Goal: Communication & Community: Answer question/provide support

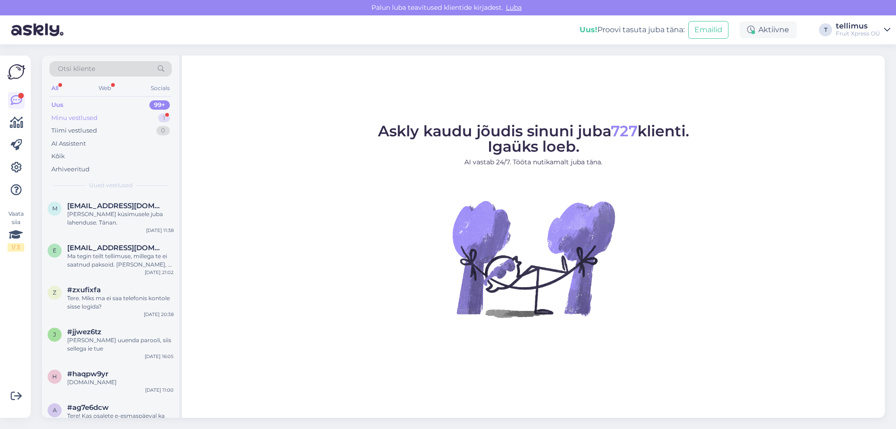
click at [121, 115] on div "Minu vestlused 1" at bounding box center [110, 117] width 122 height 13
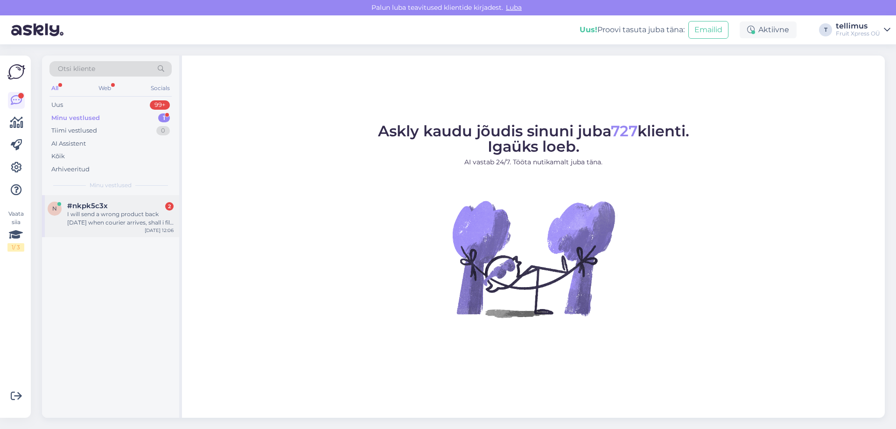
click at [121, 211] on div "I will send a wrong product back [DATE] when courier arrives, shall i fill up s…" at bounding box center [120, 218] width 106 height 17
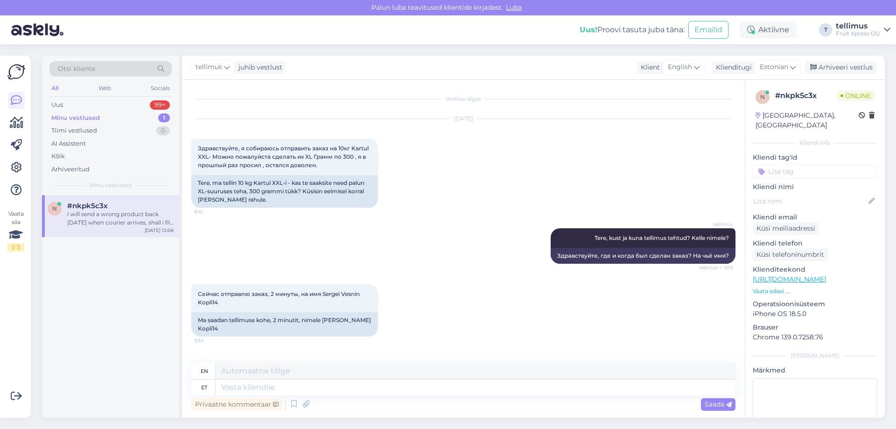
scroll to position [2637, 0]
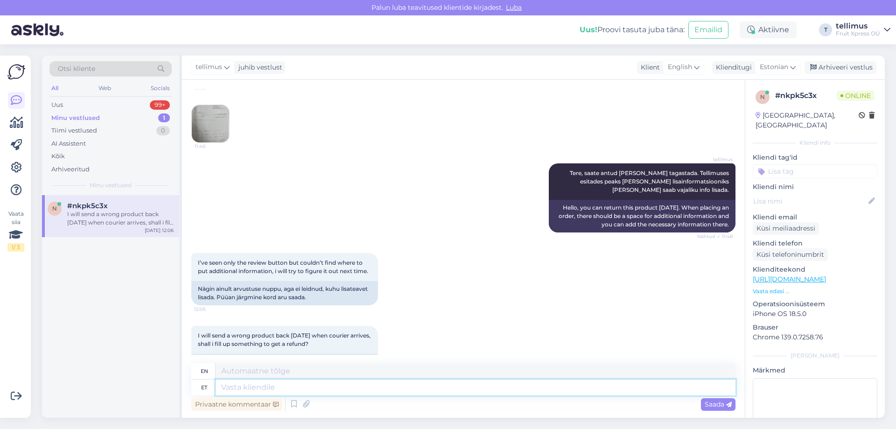
click at [264, 384] on textarea at bounding box center [475, 387] width 520 height 16
type textarea "Hea k"
type textarea "Good"
type textarea "Hea kui"
type textarea "Good if"
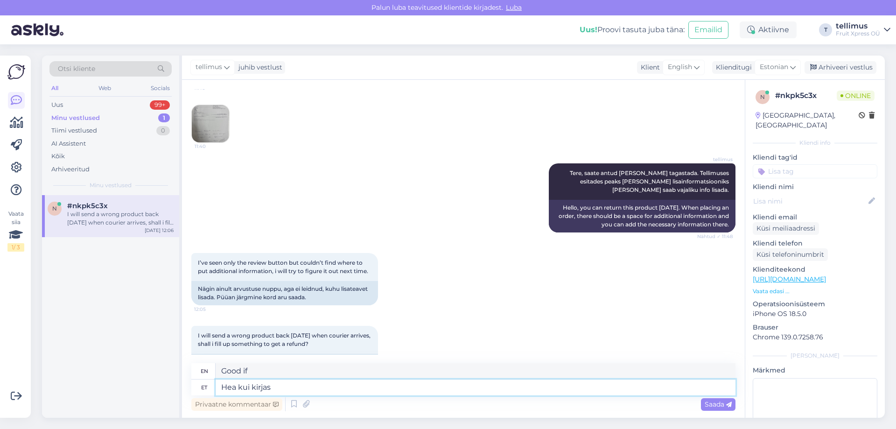
type textarea "Hea kui kirjas"
type textarea "Good as written"
type textarea "Hea kui kirjas kust"
type textarea "Good if it says where."
type textarea "Hea kui kirjas kust sadetud, k"
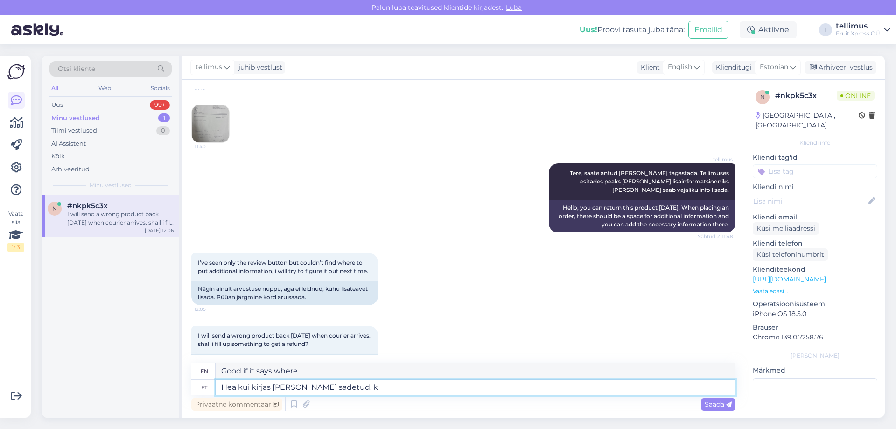
type textarea "Good if written where it was precipitated,"
type textarea "Hea kui kirjas kust sadetud, kuna t"
type textarea "It's good if it says where it was deposited, because"
type textarea "Hea kui kirjas kust sadetud, kuna teil"
type textarea "It's good if you write where it came from, because you"
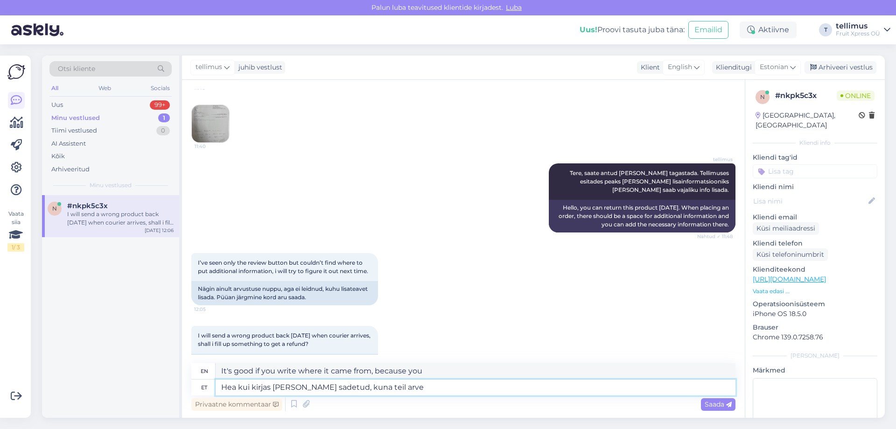
type textarea "Hea kui kirjas kust sadetud, kuna teil arve"
type textarea "It's good if it says where it came from, because you have an invoice."
type textarea "Hea kui kirjas kust sadetud, kuna teil arve käes, p"
type textarea "It's good if it says where it came from, because you have the bill,"
type textarea "Hea kui kirjas kust sadetud, kuna teil arve käes, pa"
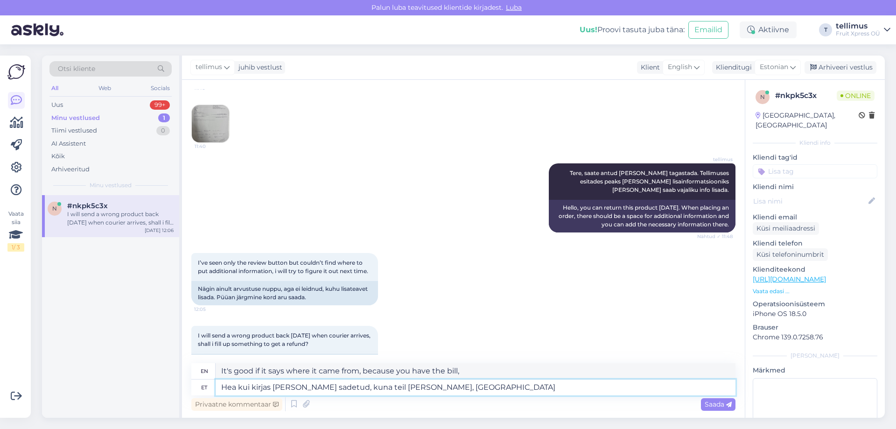
type textarea "It's good if you write down where it came from, because you have the bill, Pam."
type textarea "Hea kui kirjas kust sadetud, kuna teil arve käes, pangegi p"
type textarea "It's good if it says where it came from, because you have the bill, put it in."
type textarea "Hea kui kirjas kust sadetud, kuna teil arve käes, pangegi palun s"
type textarea "It would be good if you wrote down where it was deposited, since you have the i…"
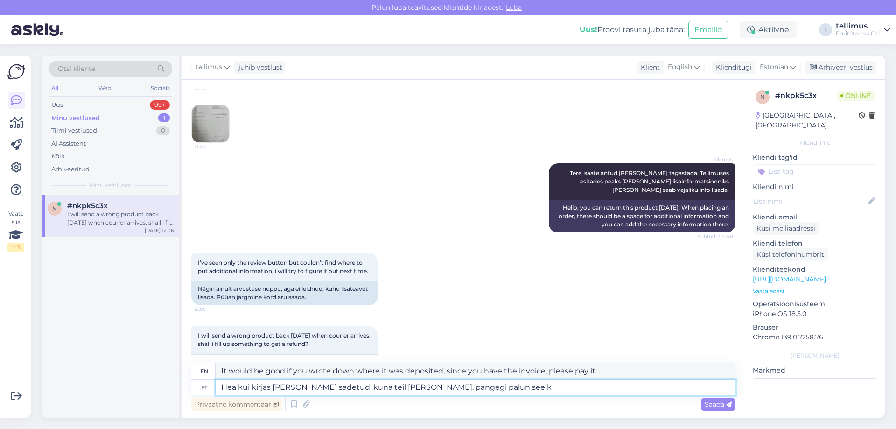
type textarea "Hea kui kirjas kust sadetud, kuna teil arve käes, pangegi palun see ka"
type textarea "It would be good if it was written where it was deposited, since you have the i…"
type textarea "Hea kui kirjas kust sadetud, kuna teil arve käes, pangegi palun see kaasa."
type textarea "It would be good if you wrote down where it was collected, since you have the i…"
click at [298, 388] on textarea "Hea kui kirjas kust sadetud, kuna teil arve käes, pangegi palun see kaasa." at bounding box center [475, 387] width 520 height 16
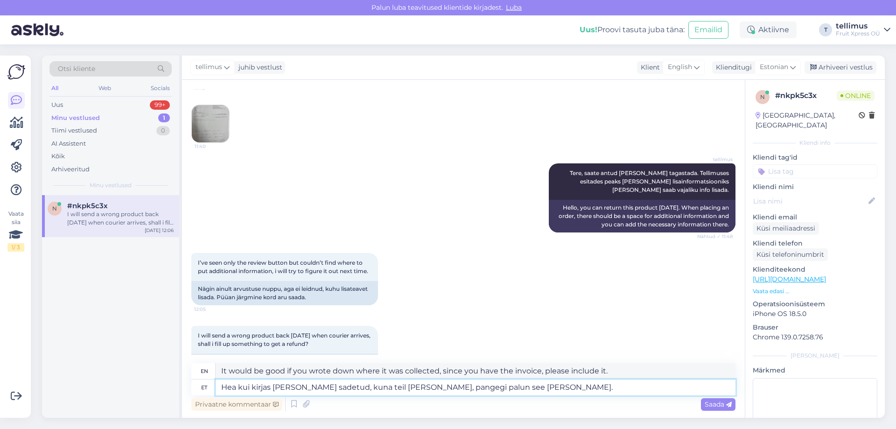
type textarea "Hea kui kirjas kust saadetud, kuna teil arve käes, pangegi palun see kaasa."
type textarea "It would be good if the letter says where it was sent, since you have the invoi…"
click at [238, 387] on textarea "Hea kui kirjas kust saadetud, kuna teil arve käes, pangegi palun see kaasa." at bounding box center [475, 387] width 520 height 16
type textarea "Hea olekskui kirjas kust saadetud, kuna teil arve käes, pangegi palun see kaasa."
type textarea "It would be good if the letter said where it was sent, since you have the invoi…"
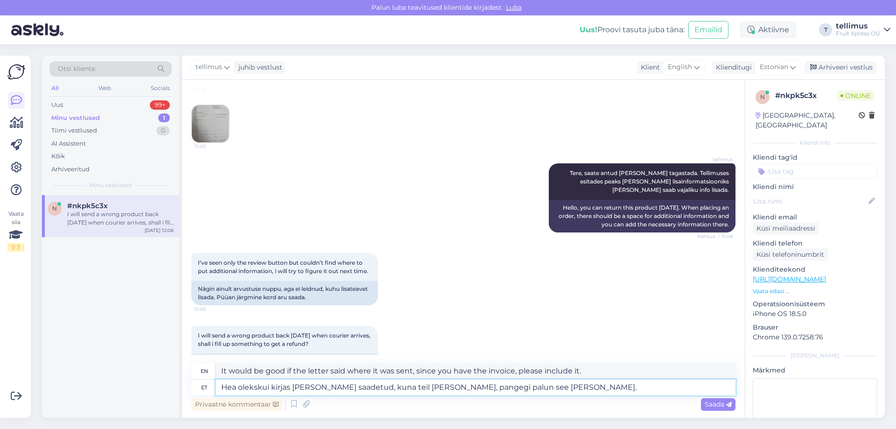
type textarea "Hea oleks kui kirjas [PERSON_NAME] saadetud, kuna teil [PERSON_NAME], pangegi p…"
type textarea "It would be nice if the letter said where it was sent, since you have the invoi…"
click at [546, 386] on textarea "Hea oleks kui kirjas [PERSON_NAME] saadetud, kuna teil [PERSON_NAME], pangegi p…" at bounding box center [475, 387] width 520 height 16
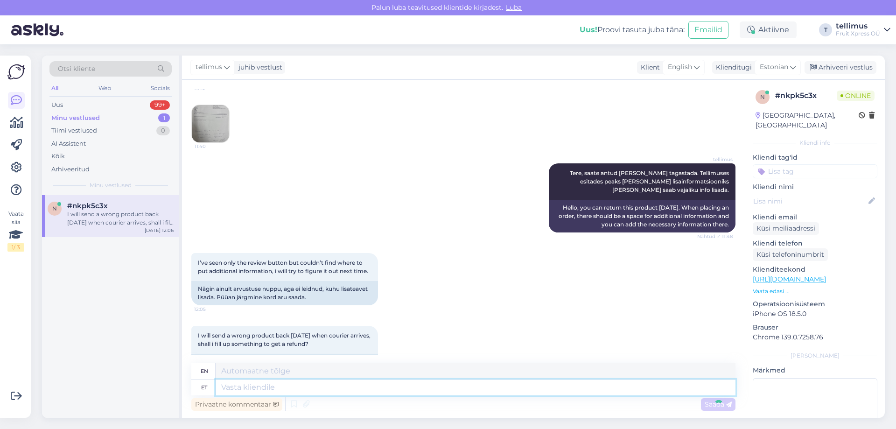
scroll to position [2710, 0]
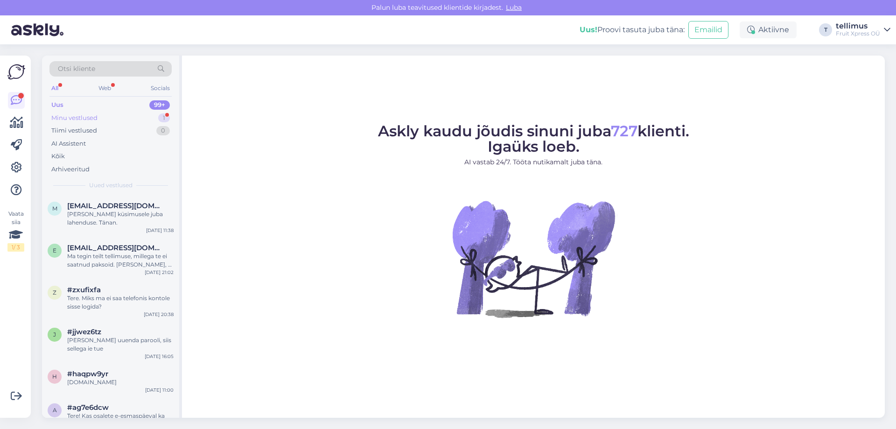
click at [87, 120] on div "Minu vestlused" at bounding box center [74, 117] width 46 height 9
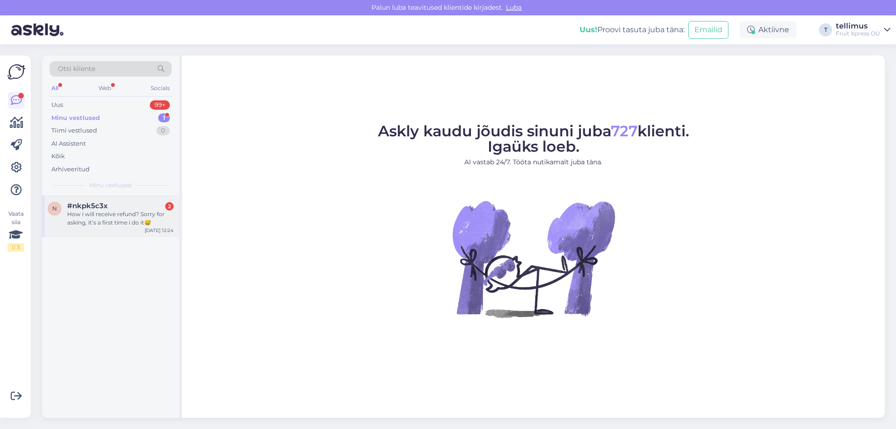
click at [97, 211] on div "How i will receive refund? Sorry for asking, it’s a first time i do it😅" at bounding box center [120, 218] width 106 height 17
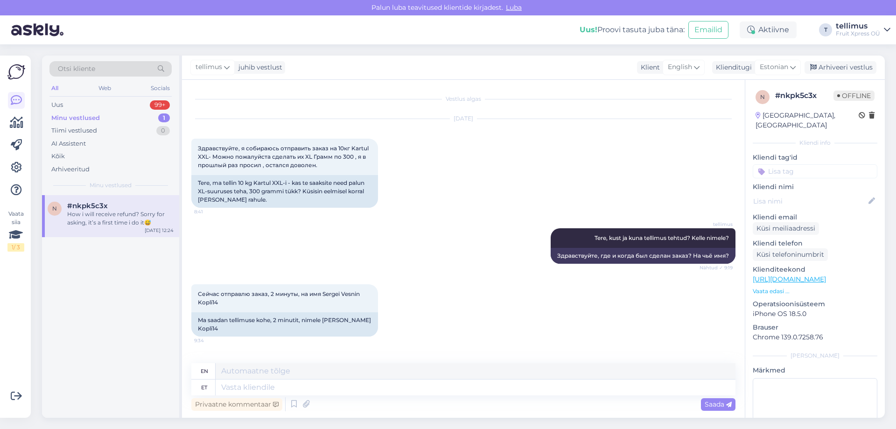
scroll to position [2838, 0]
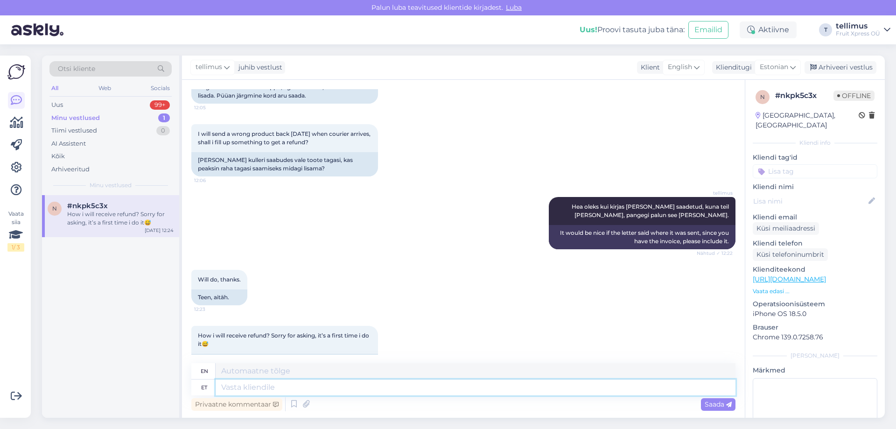
click at [269, 386] on textarea at bounding box center [475, 387] width 520 height 16
type textarea "Kui t"
type textarea "If"
type textarea "Kui toode"
type textarea "If the product"
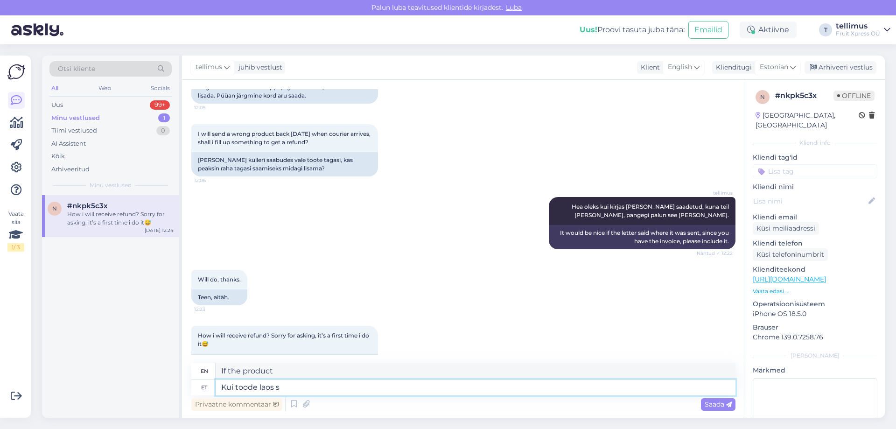
type textarea "Kui toode laos si"
type textarea "If the product is in stock"
type textarea "Kui toode laos siis"
type textarea "If the product is in stock then"
type textarea "Kui toode laos siis teeb"
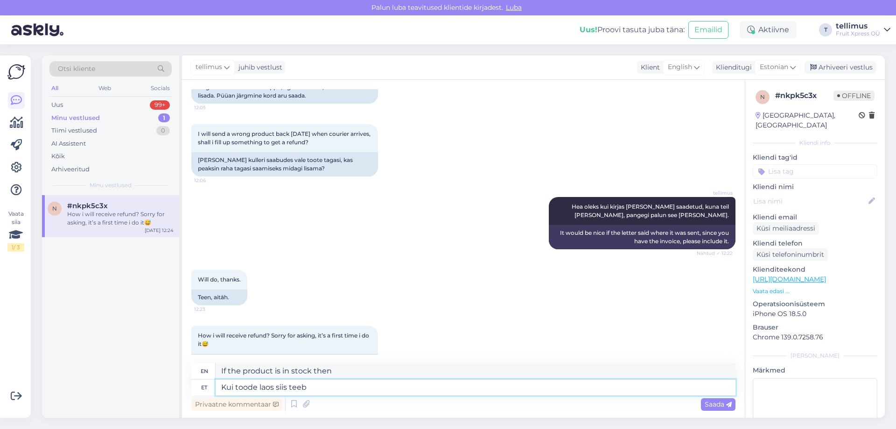
type textarea "If the product is in stock, it will"
type textarea "Kui toode laos siis teeb raamatupidamine"
type textarea "If the product is in stock, accounting will do it."
type textarea "Kui toode laos siis teeb raamatupidamine Teile"
type textarea "If the product is in stock, accounting will do it for you."
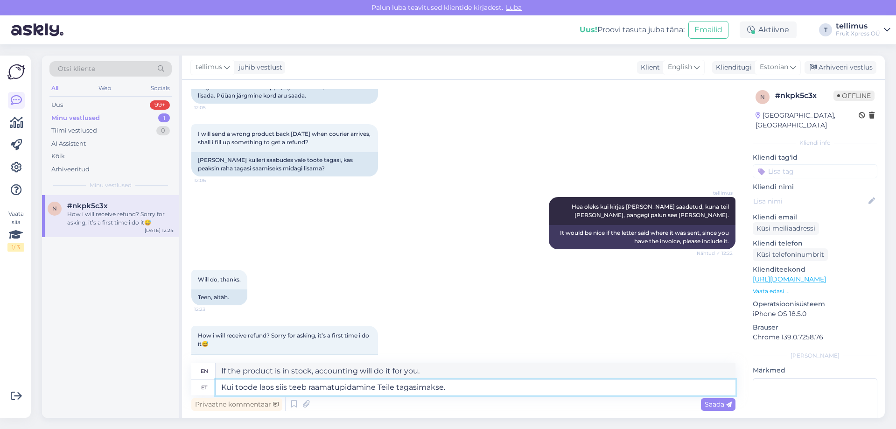
type textarea "Kui toode laos siis teeb raamatupidamine Teile tagasimakse."
type textarea "If the product is in stock, accounting will refund you."
type textarea "Kui toode laos siis teeb raamatupidamine Teile tagasimakse. Kui k"
type textarea "If the product is in stock, accounting will refund you. If"
type textarea "Kui toode laos siis teeb raamatupidamine Teile tagasimakse. Kui kiiresti"
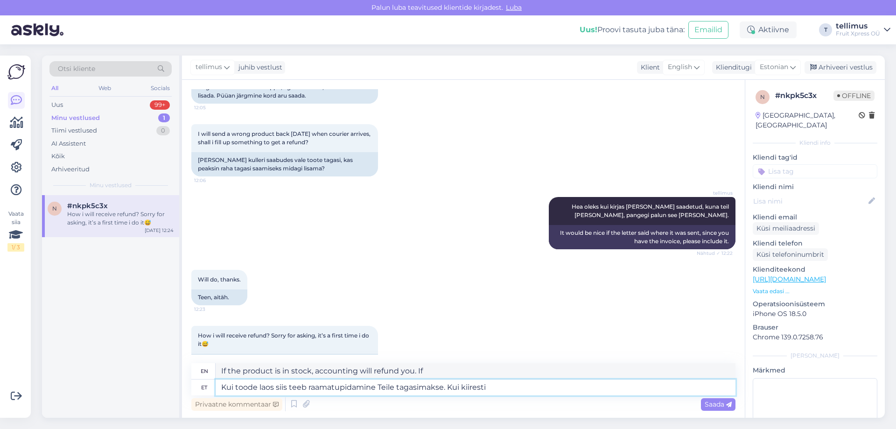
type textarea "If the product is in stock, accounting will refund you. How soon?"
type textarea "Kui toode laos siis teeb raamatupidamine Teile tagasimakse. Kui kiiresti nad"
type textarea "If the product is in stock, accounting will refund you. How quickly will they"
type textarea "Kui toode laos siis teeb raamatupidamine Teile tagasimakse. Kui kiiresti nad se…"
type textarea "If the product is in stock, accounting will refund you. How quickly will they d…"
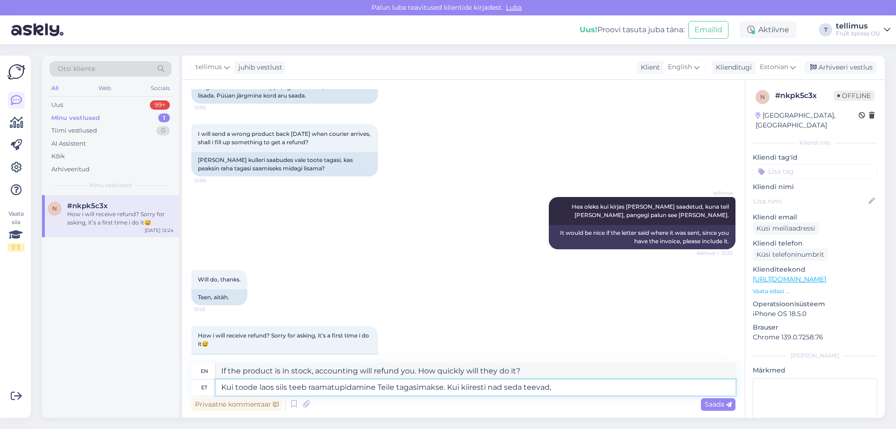
type textarea "Kui toode laos siis teeb raamatupidamine Teile tagasimakse. Kui kiiresti nad se…"
type textarea "If the product is in stock, accounting will refund you. How quickly they do it,"
type textarea "Kui toode laos siis teeb raamatupidamine Teile tagasimakse. Kui kiiresti nad se…"
type textarea "If the product is in stock, accounting will refund you. Unfortunately, we don't…"
type textarea "Kui toode laos siis teeb raamatupidamine Teile tagasimakse. Kui kiiresti nad se…"
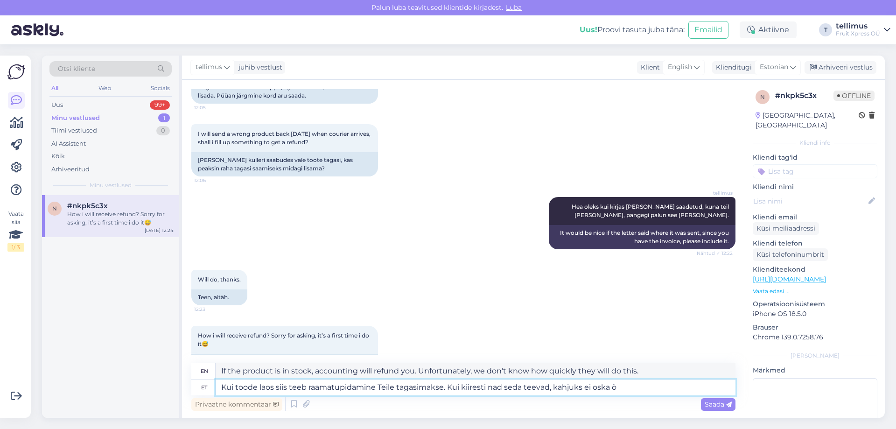
type textarea "If the product is in stock, accounting will refund you. Unfortunately, I don't …"
type textarea "Kui toode laos siis teeb raamatupidamine Teile tagasimakse. Kui kiiresti nad se…"
type textarea "If the product is in stock, accounting will refund you. Unfortunately, I can't …"
type textarea "Kui toode laos siis teeb raamatupidamine Teile tagasimakse. Kui kiiresti nad se…"
click at [711, 401] on span "Saada" at bounding box center [717, 404] width 27 height 8
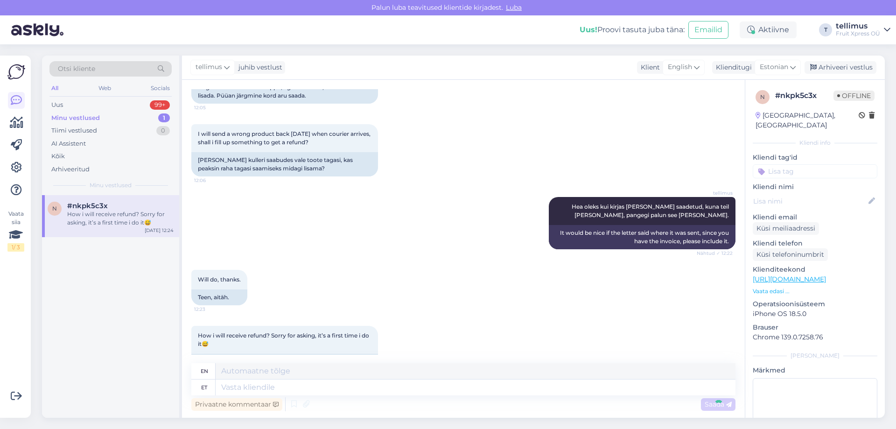
scroll to position [2911, 0]
